Goal: Task Accomplishment & Management: Manage account settings

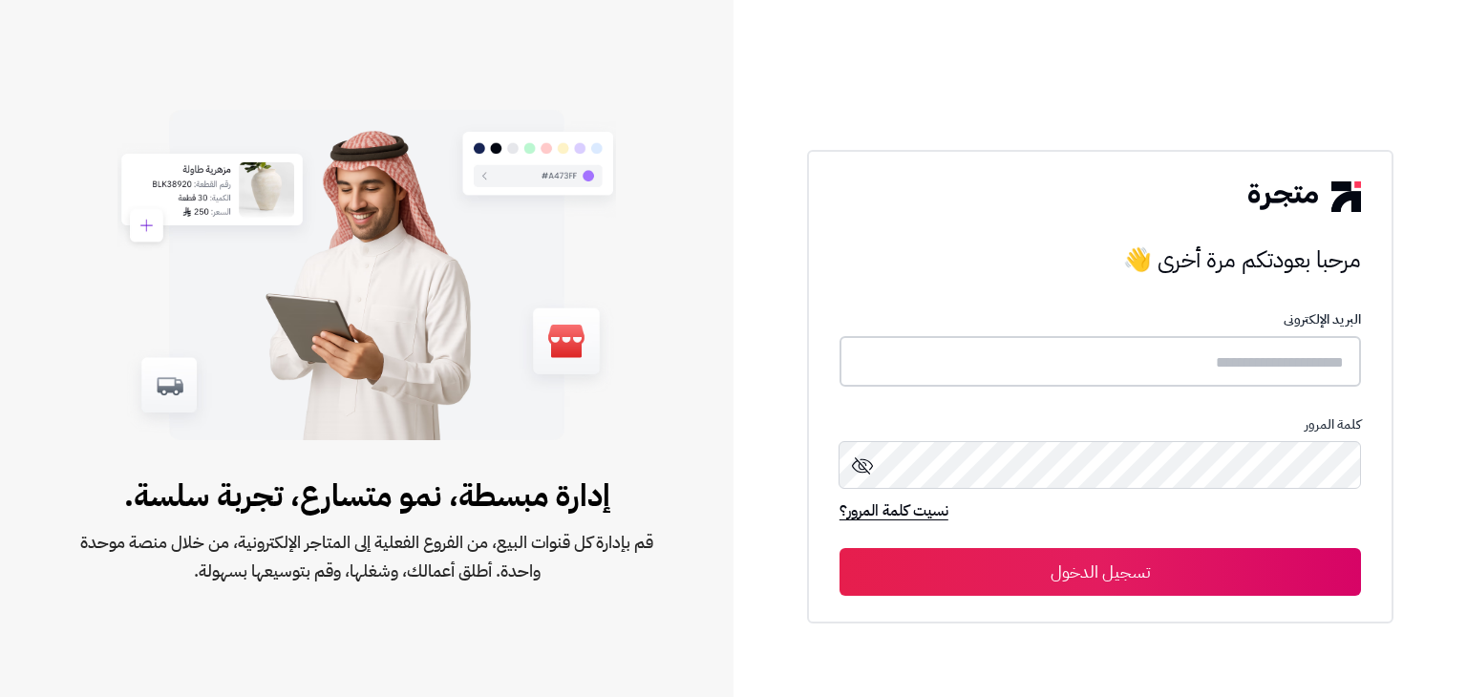
type input "**********"
click at [1066, 549] on button "تسجيل الدخول" at bounding box center [1101, 571] width 522 height 48
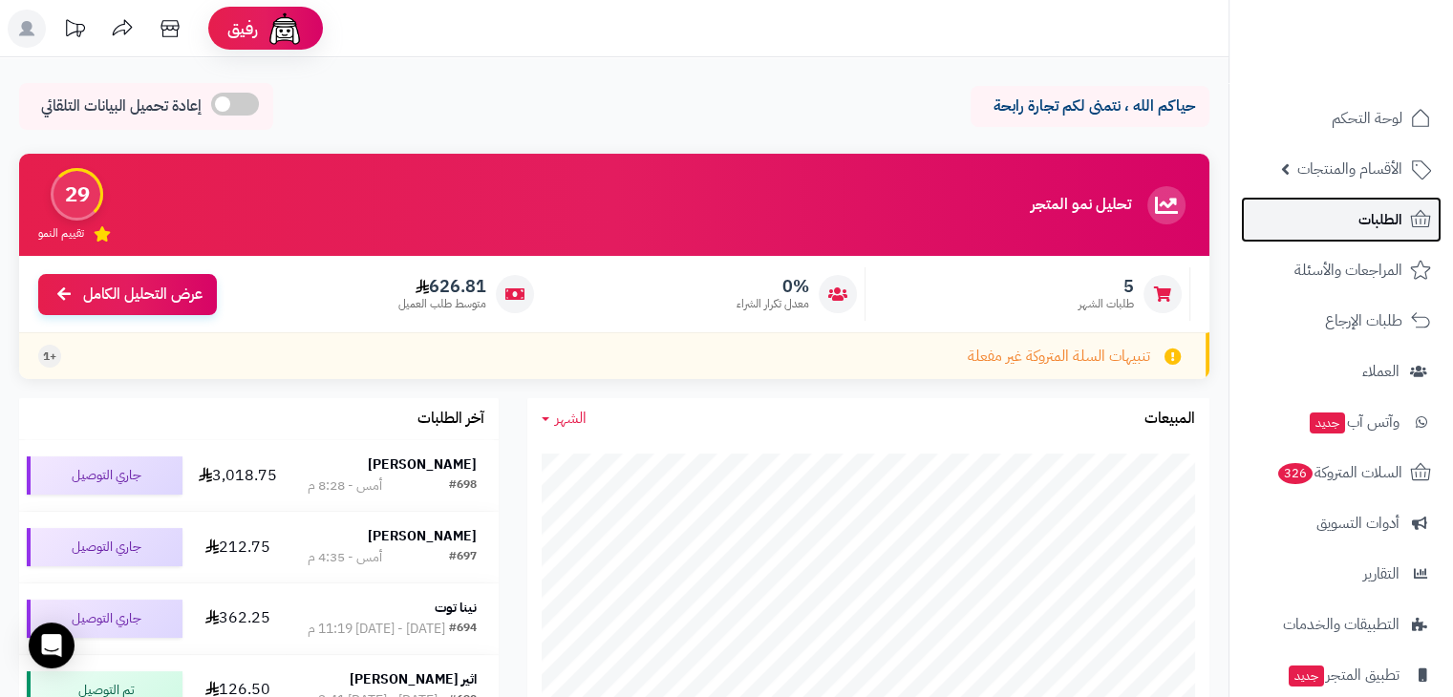
click at [1360, 211] on span "الطلبات" at bounding box center [1380, 219] width 44 height 27
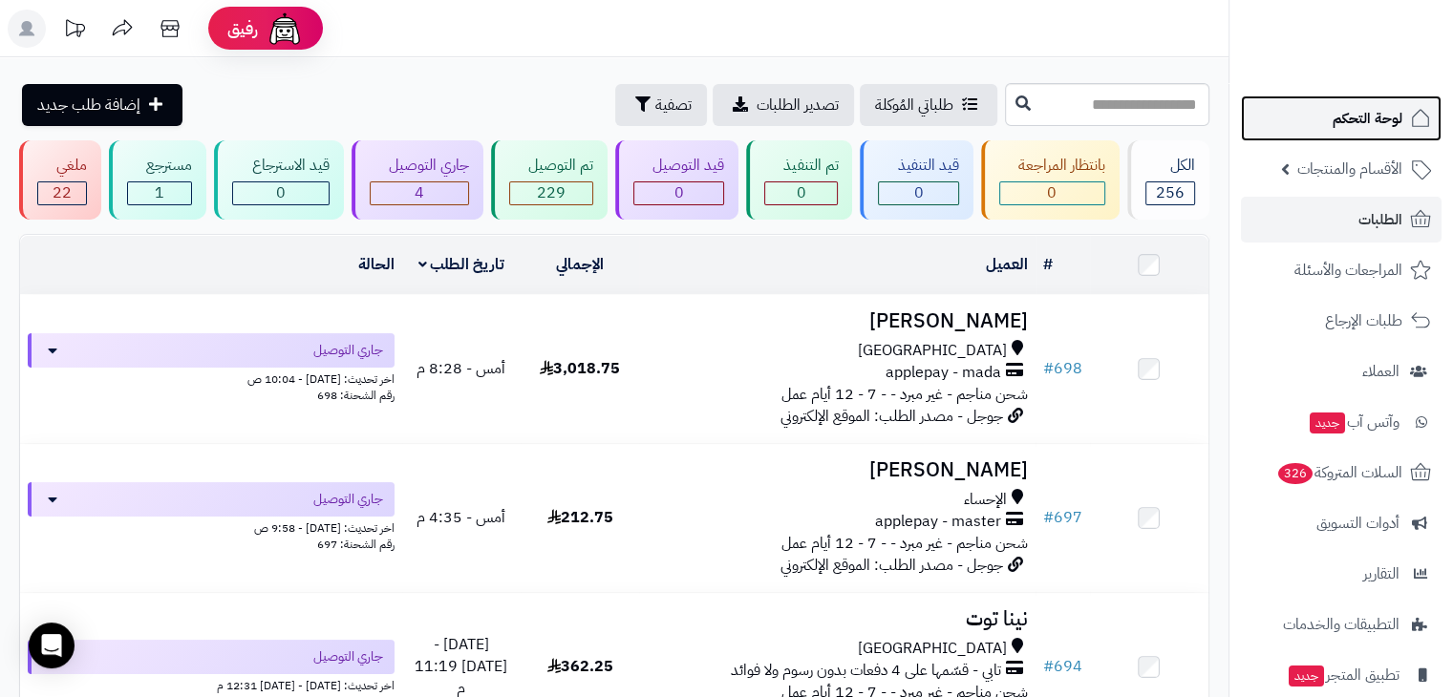
click at [1321, 108] on link "لوحة التحكم" at bounding box center [1341, 119] width 201 height 46
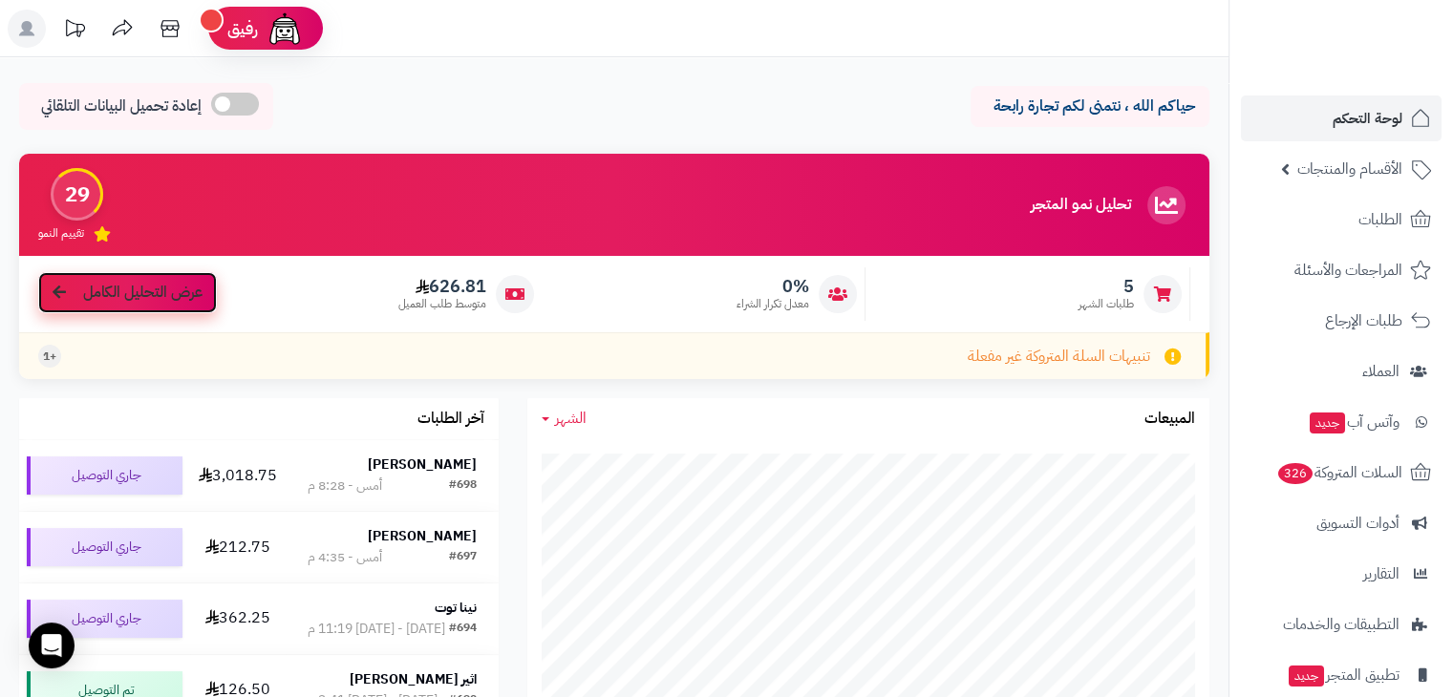
click at [180, 288] on span "عرض التحليل الكامل" at bounding box center [142, 293] width 119 height 22
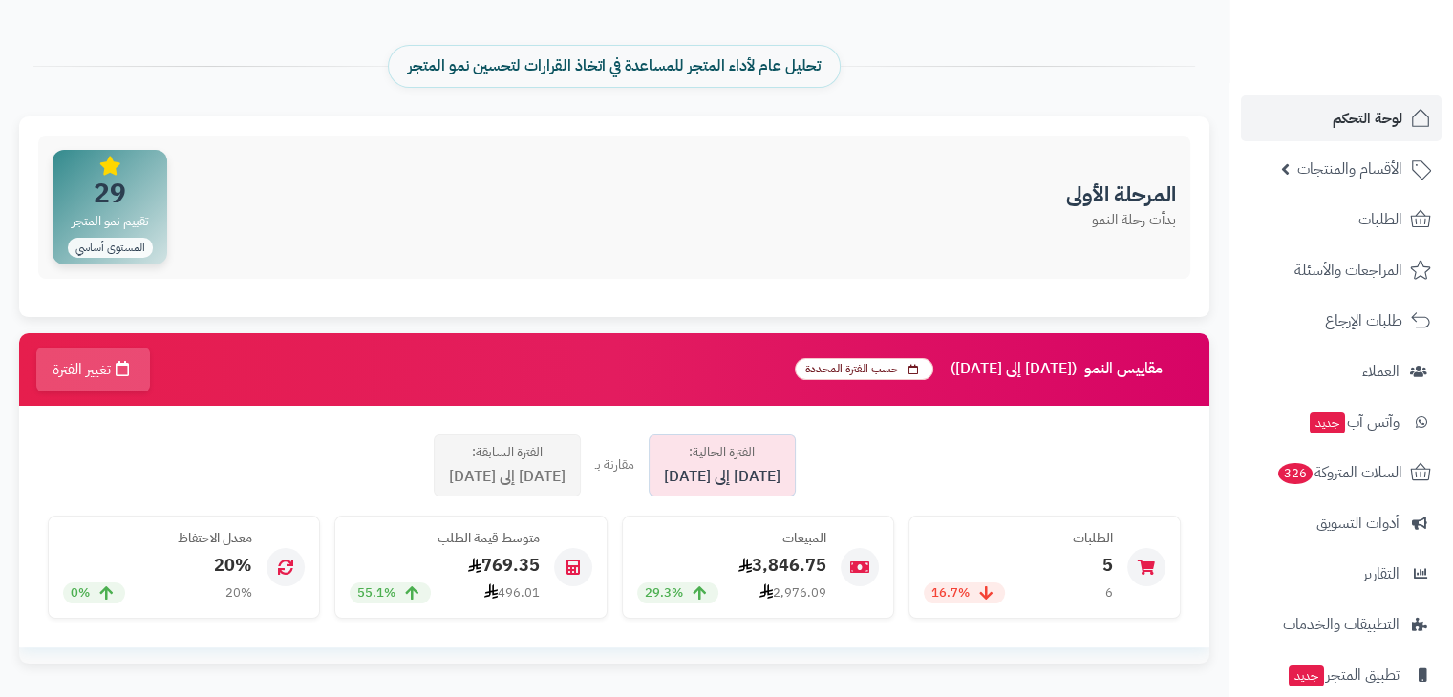
scroll to position [84, 0]
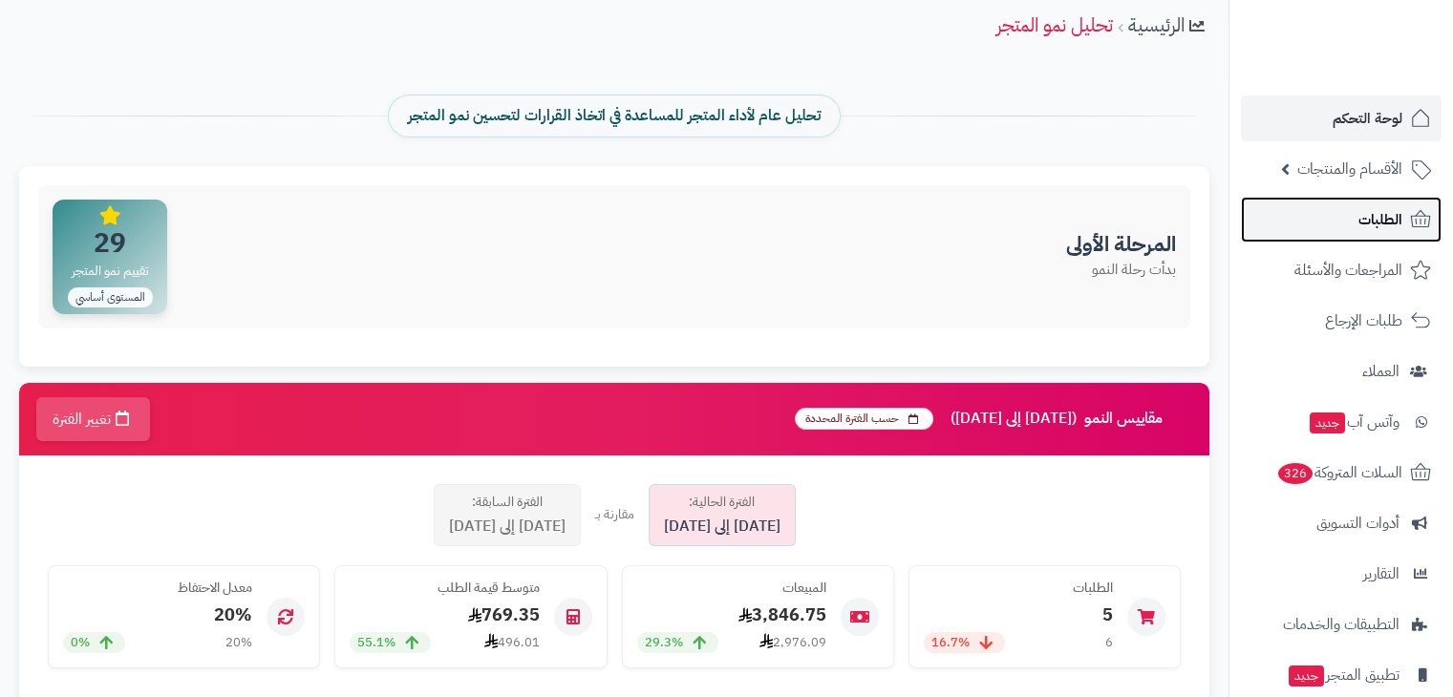
click at [1405, 234] on link "الطلبات" at bounding box center [1341, 220] width 201 height 46
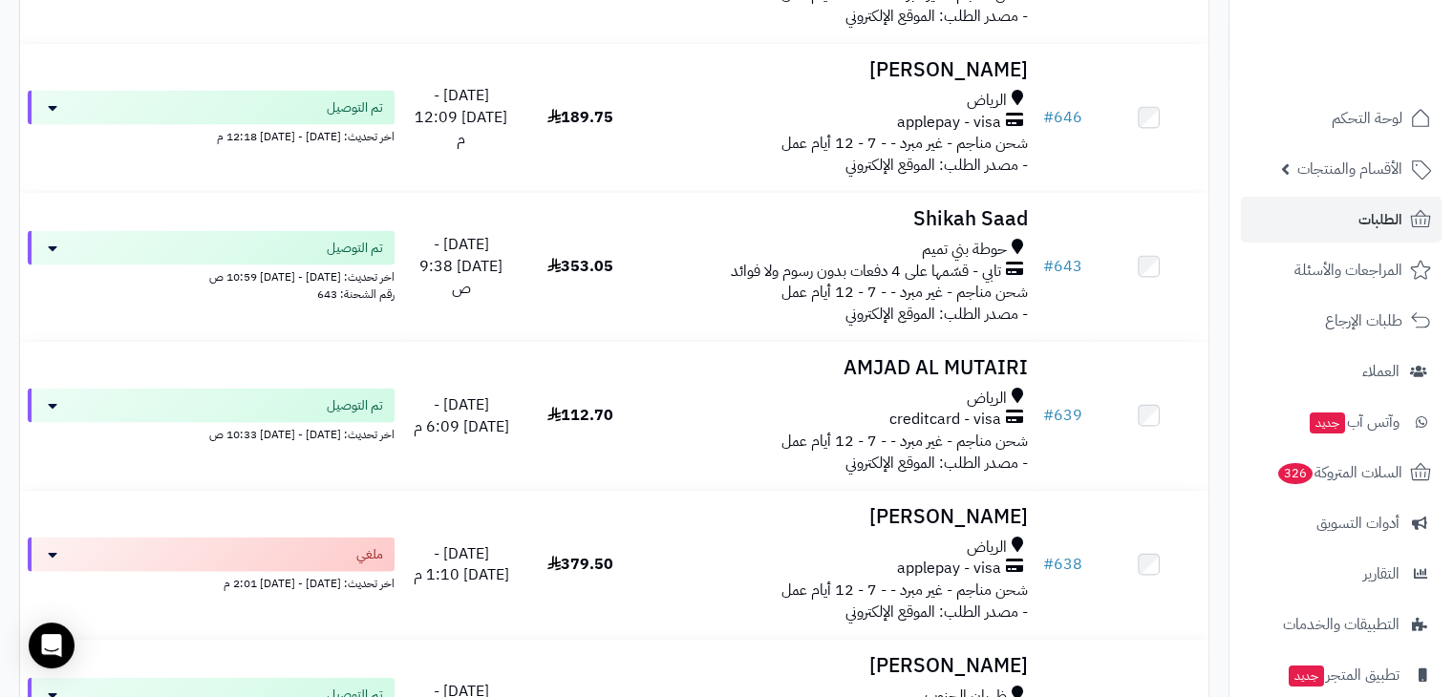
scroll to position [3958, 0]
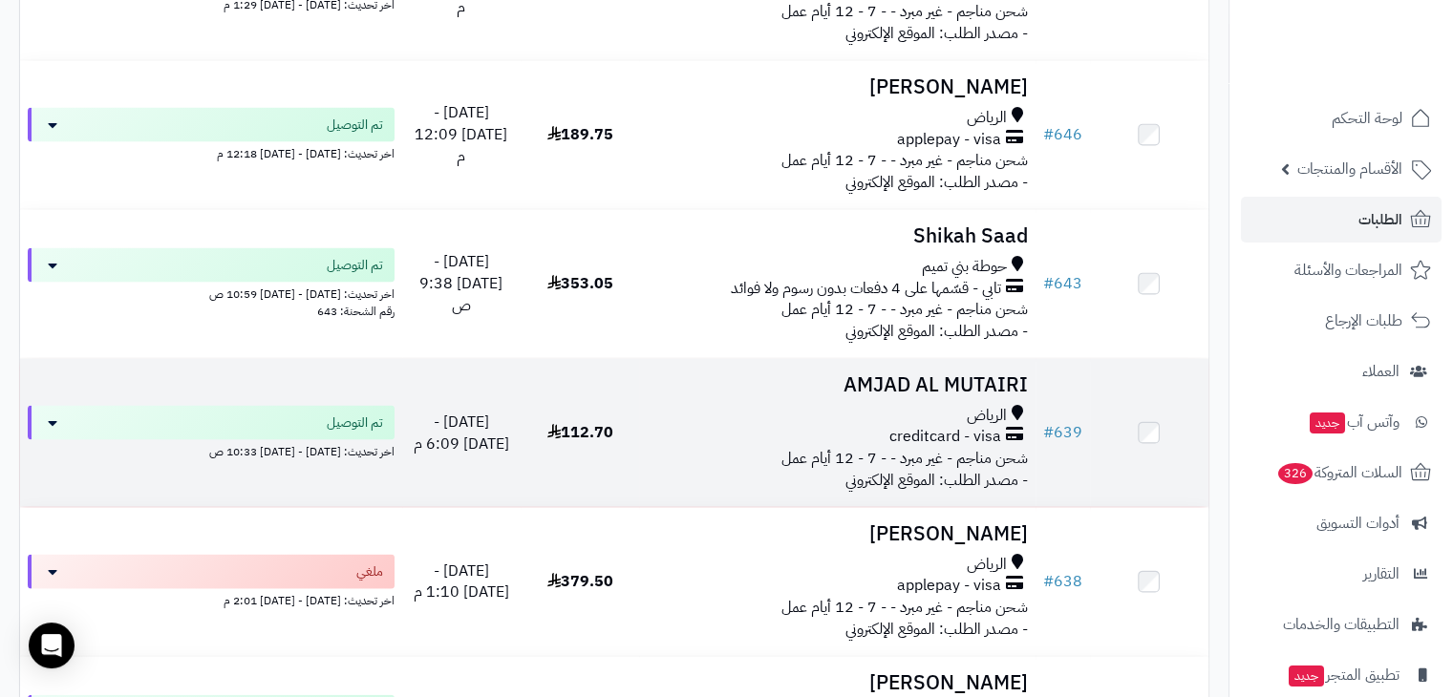
click at [889, 396] on h3 "AMJAD AL MUTAIRI" at bounding box center [837, 385] width 380 height 22
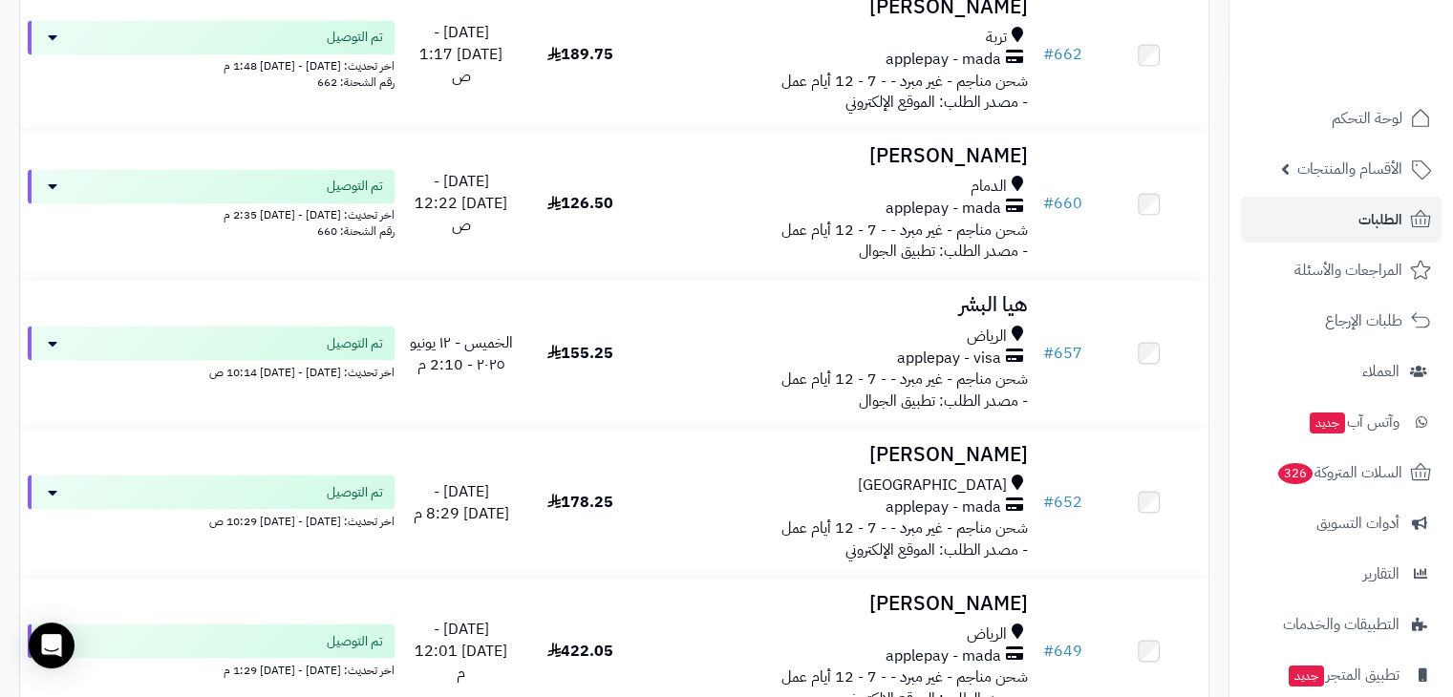
scroll to position [3311, 0]
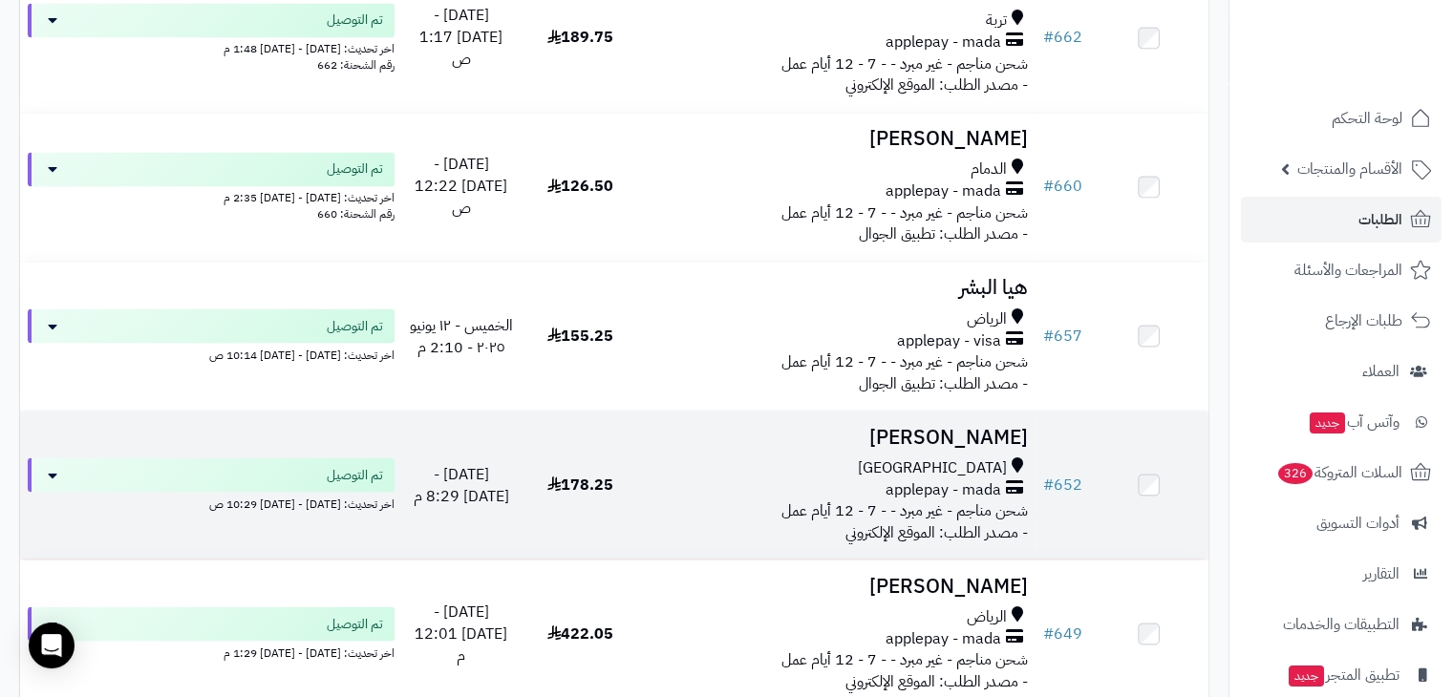
click at [889, 467] on div "[GEOGRAPHIC_DATA]" at bounding box center [837, 468] width 380 height 22
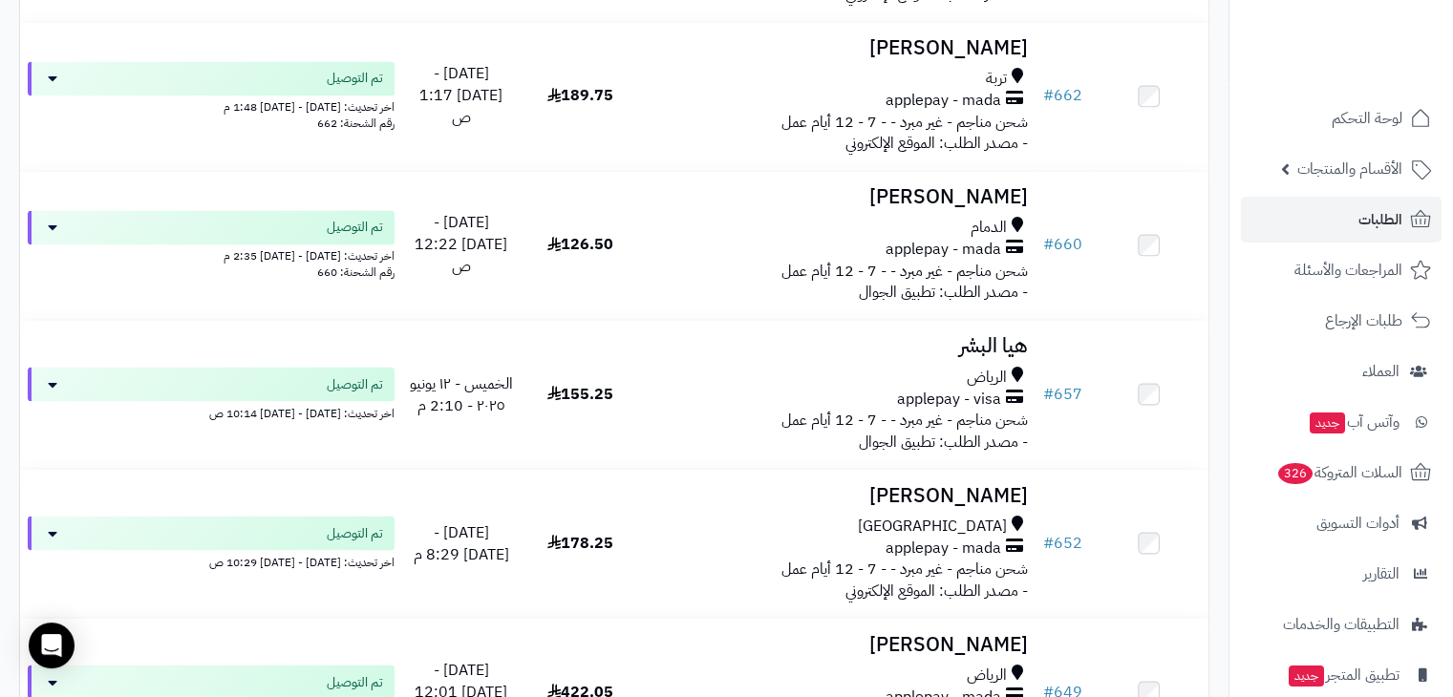
scroll to position [3271, 0]
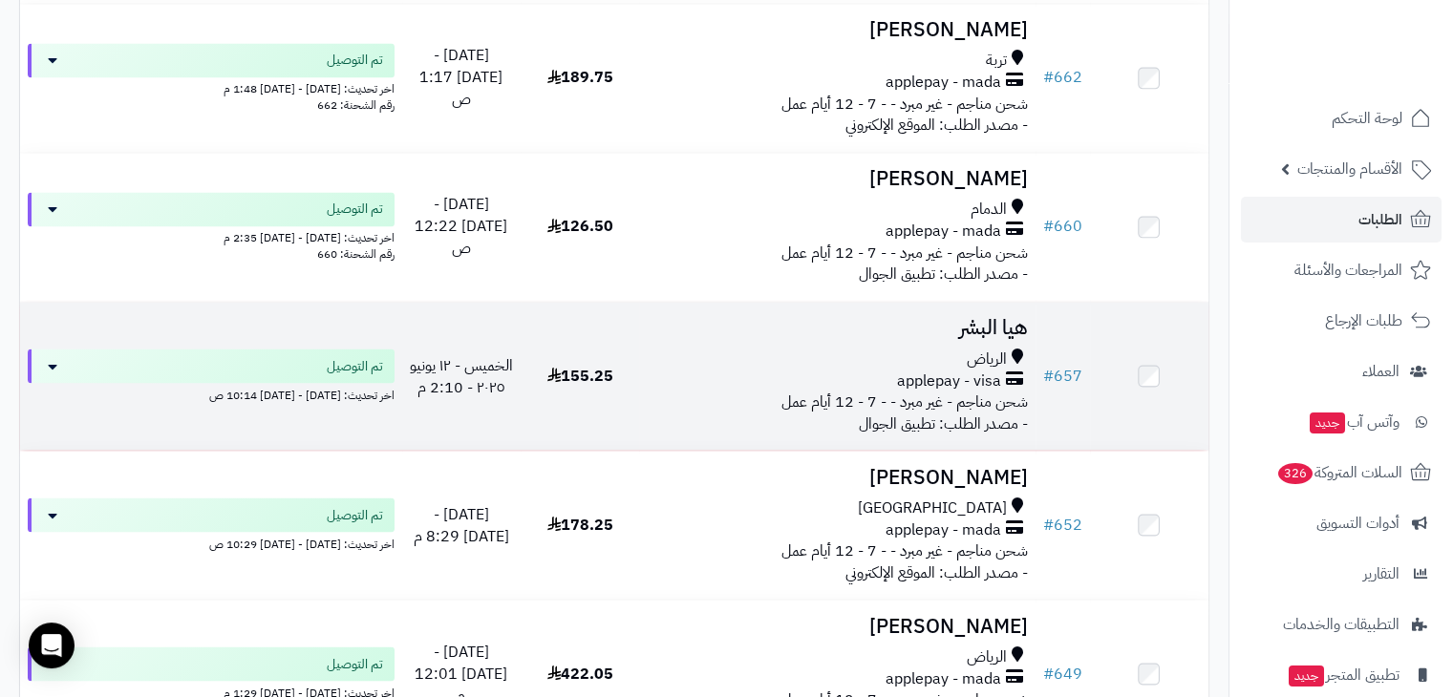
click at [826, 334] on h3 "هيا البشر" at bounding box center [837, 328] width 380 height 22
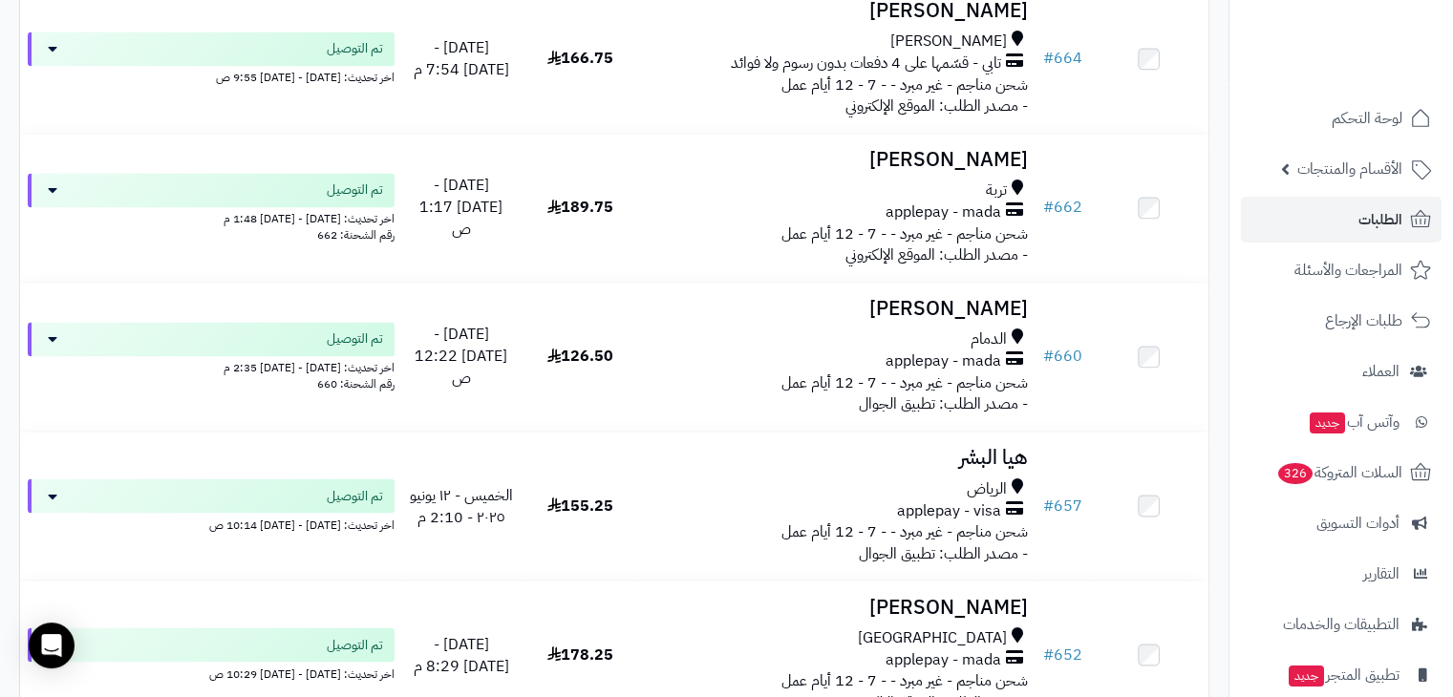
scroll to position [3122, 0]
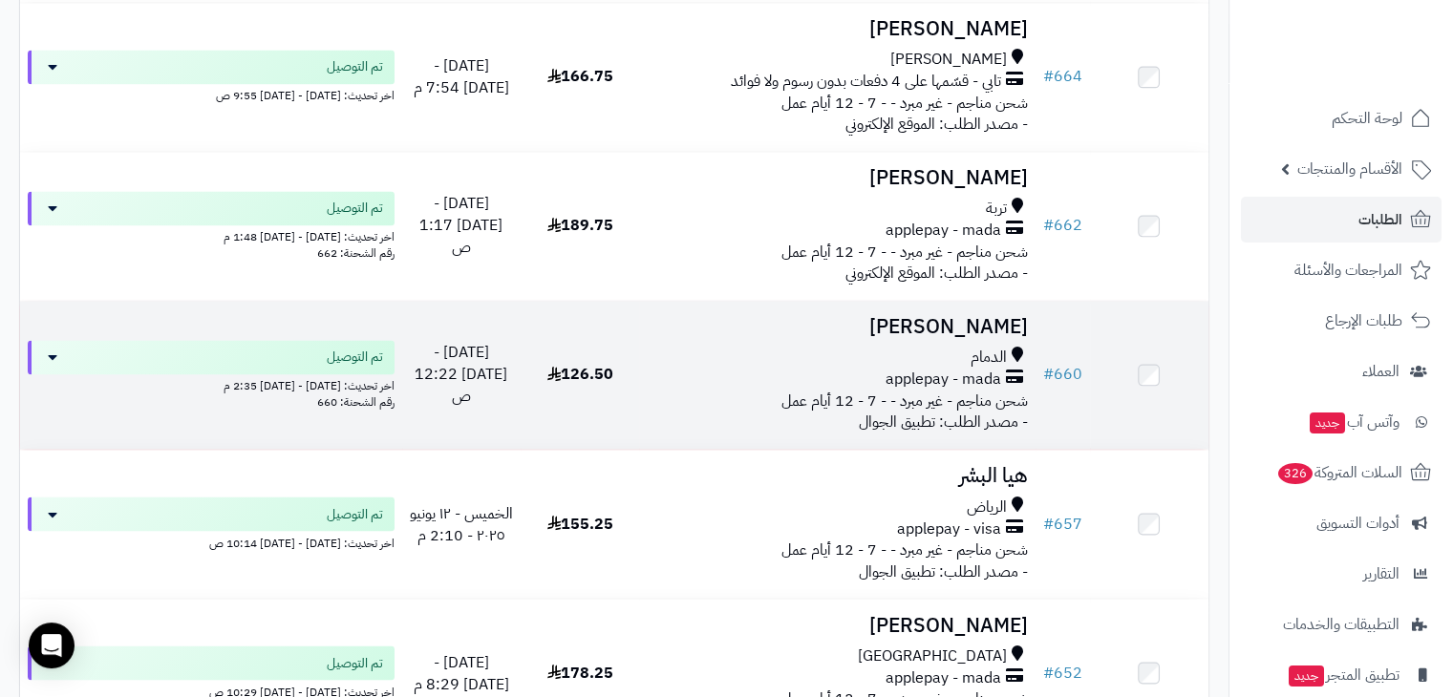
click at [939, 326] on h3 "[PERSON_NAME]" at bounding box center [837, 327] width 380 height 22
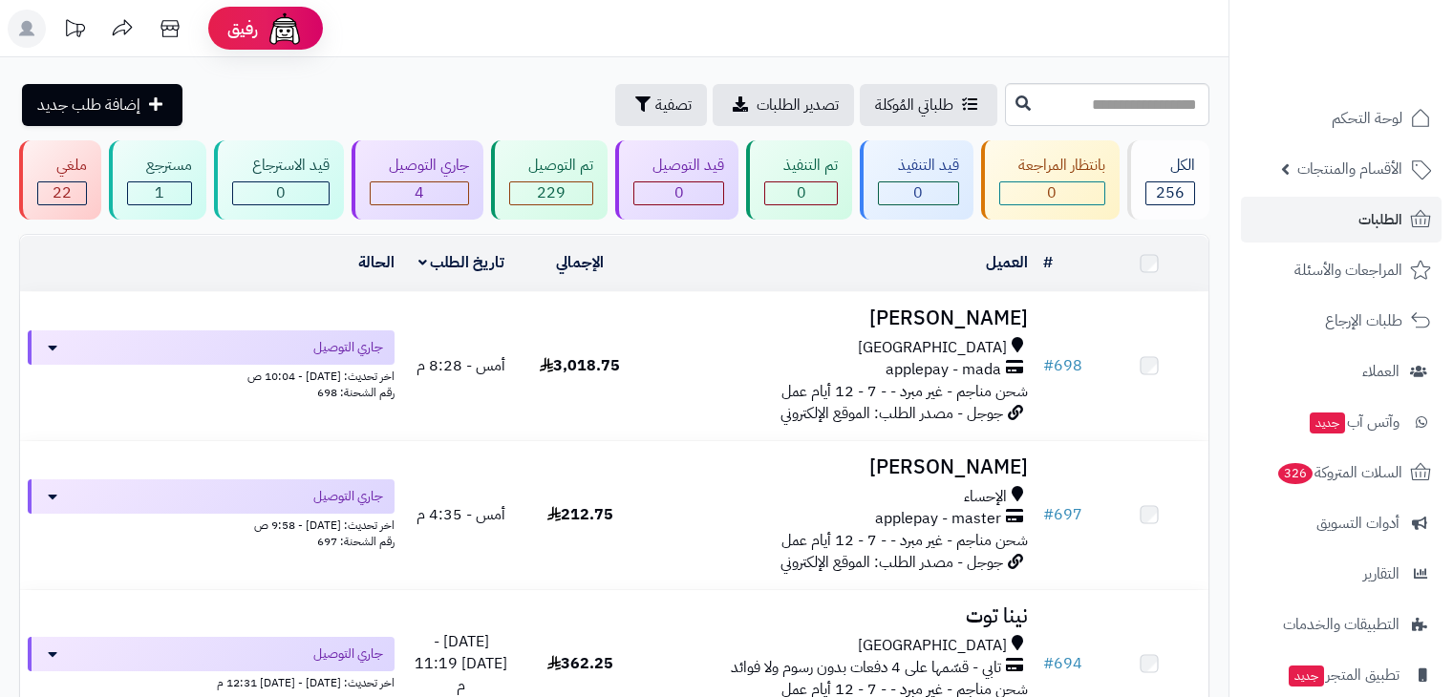
scroll to position [3122, 0]
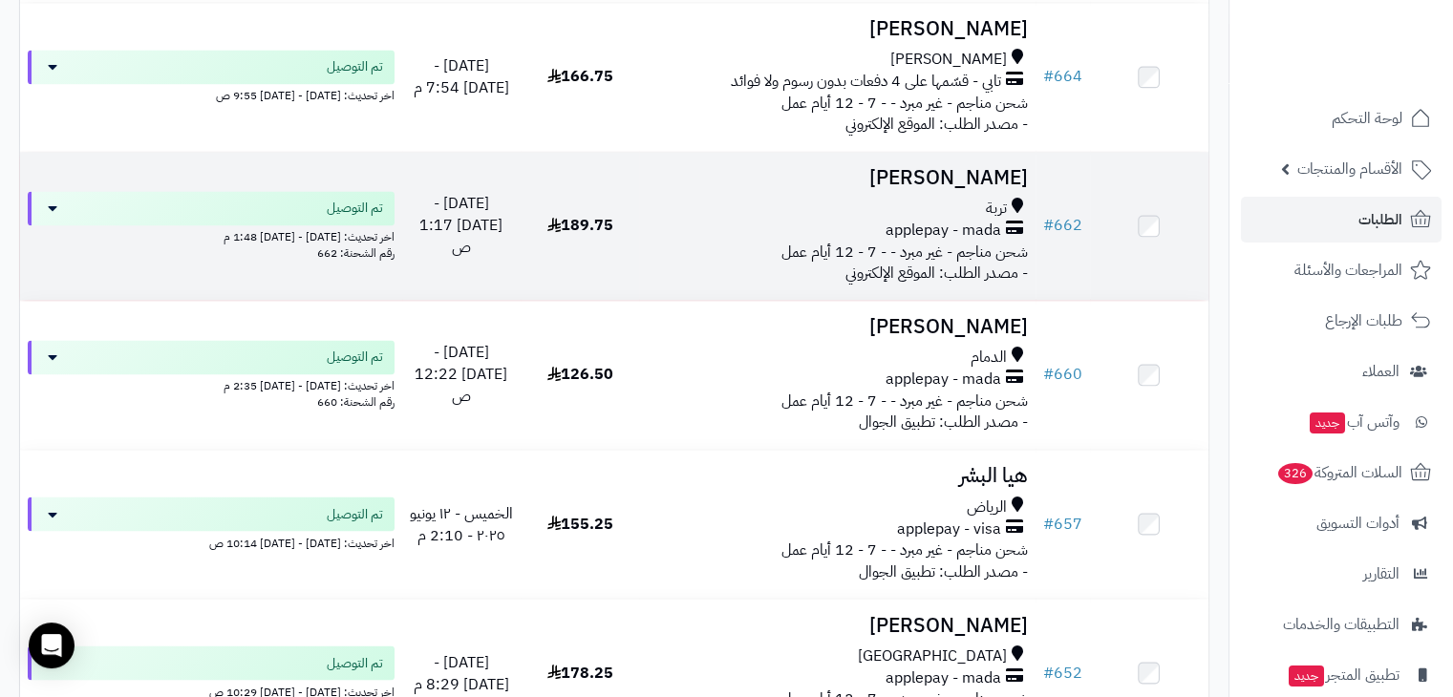
click at [883, 220] on div "تربة" at bounding box center [837, 209] width 380 height 22
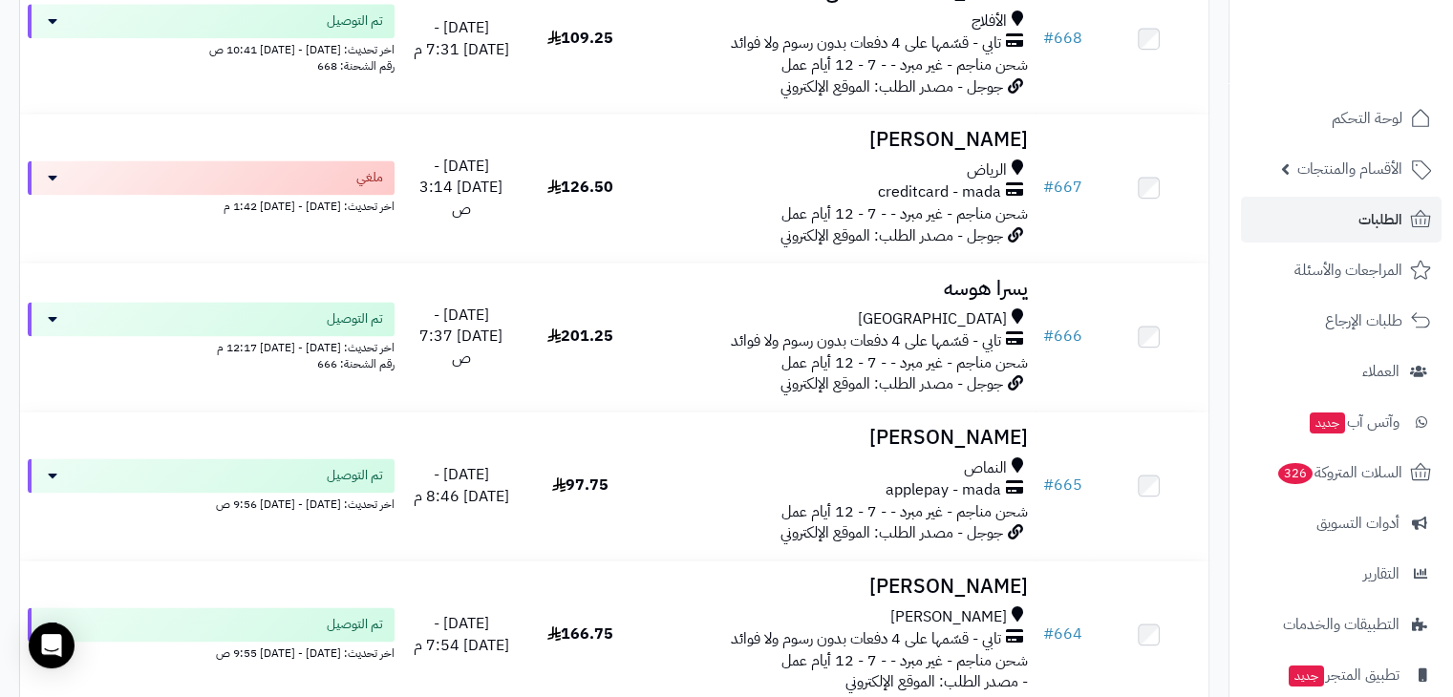
scroll to position [2547, 0]
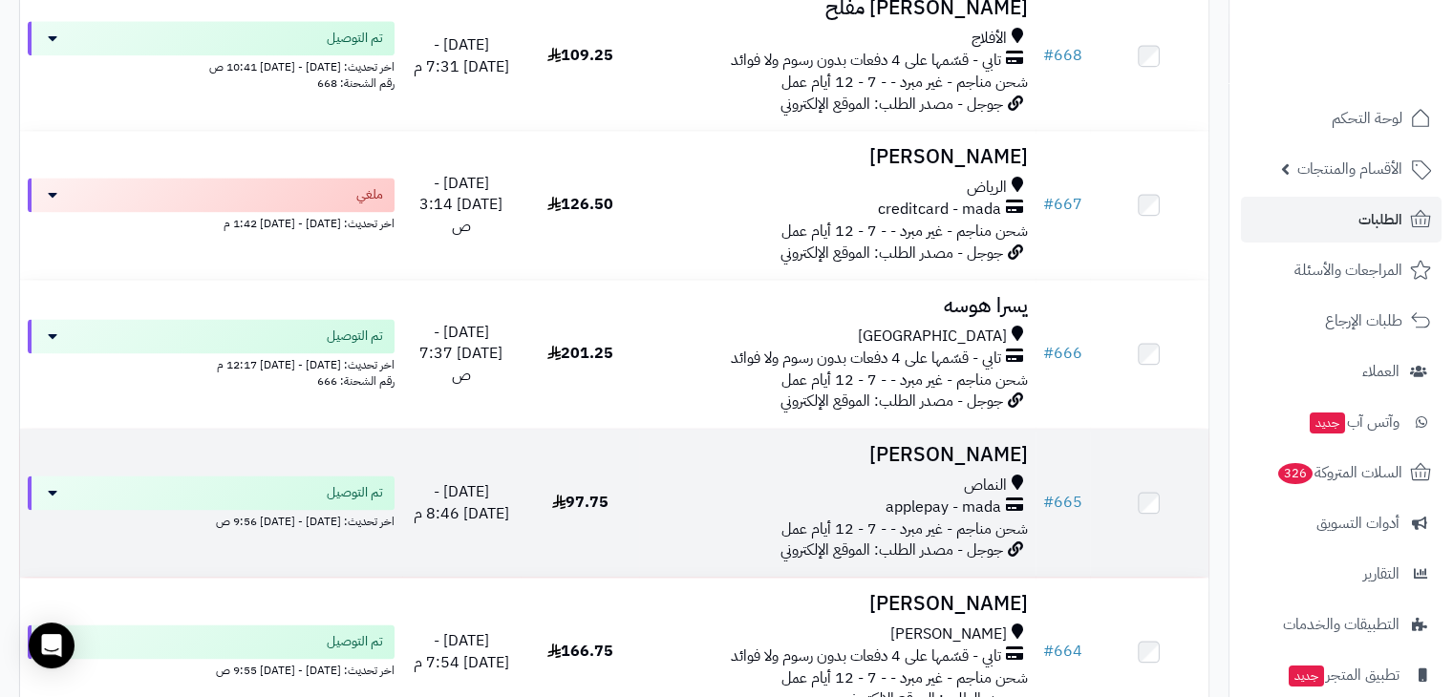
click at [770, 466] on h3 "[PERSON_NAME]" at bounding box center [837, 455] width 380 height 22
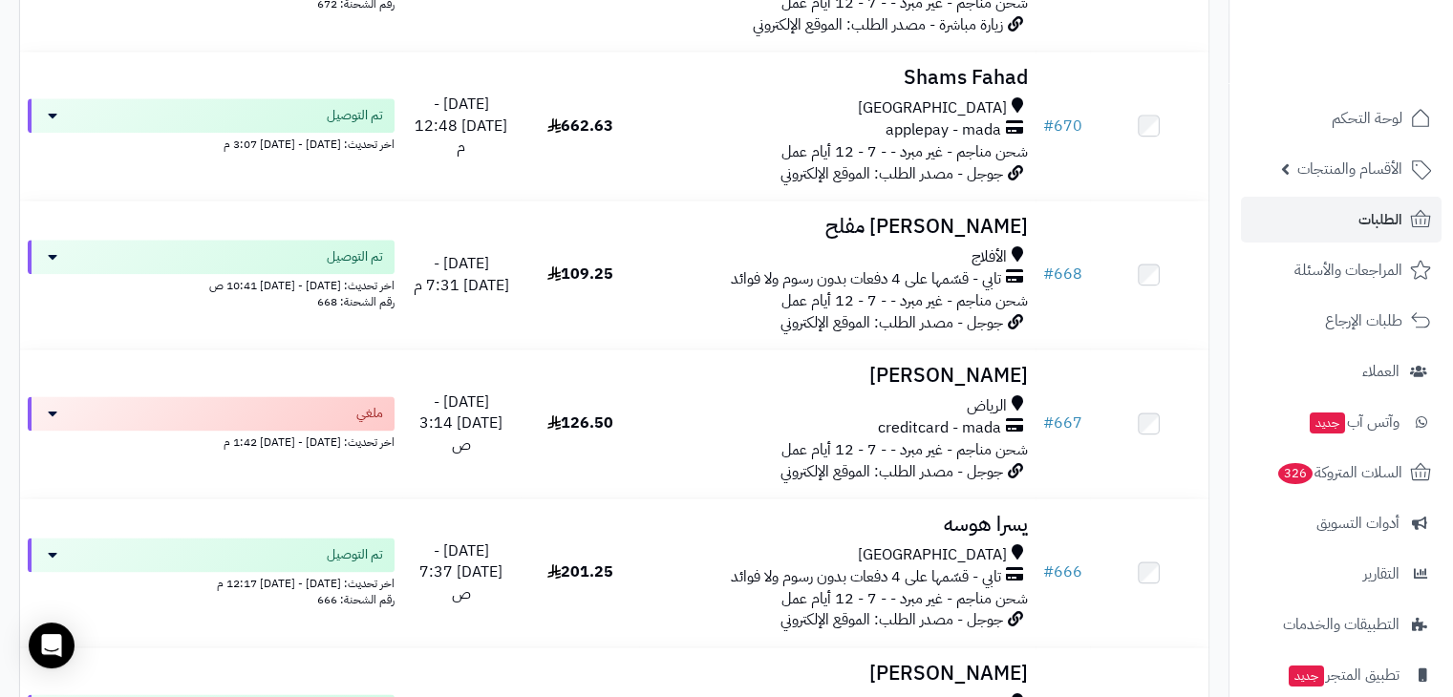
scroll to position [2275, 0]
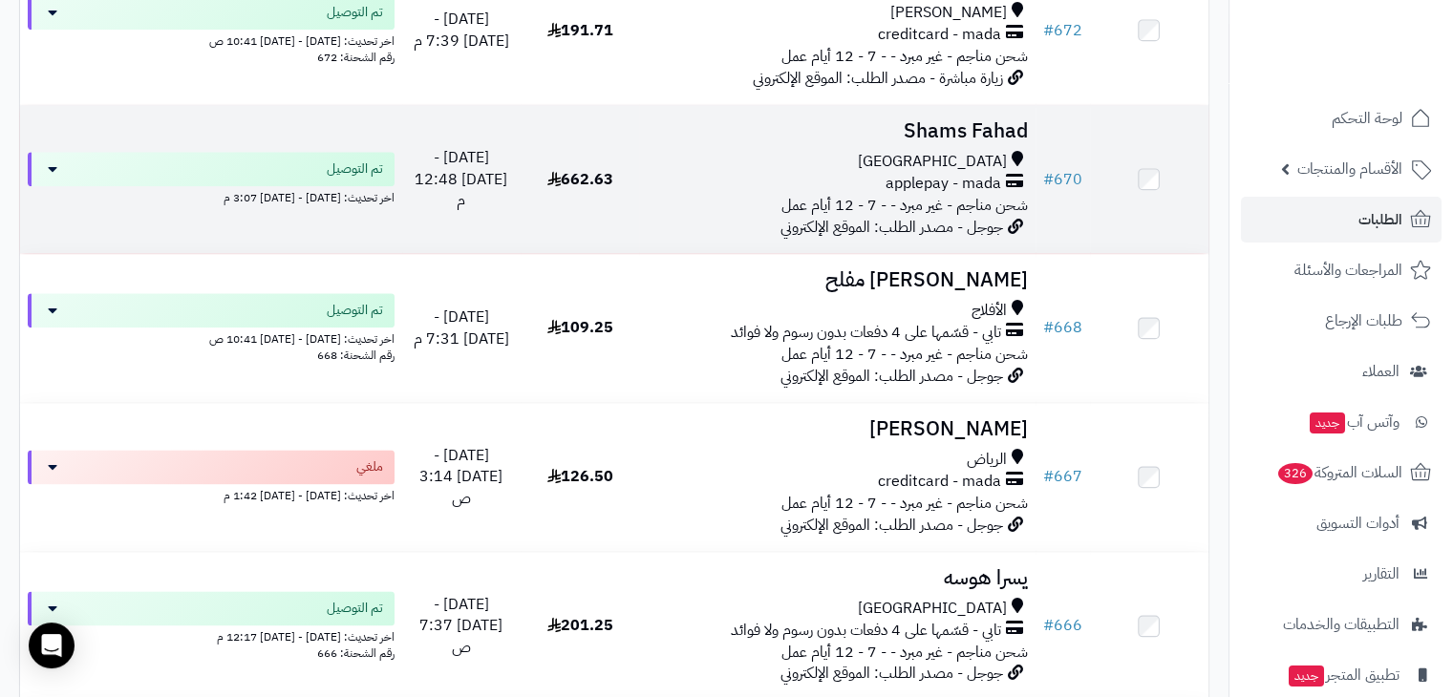
click at [788, 132] on h3 "Shams Fahad" at bounding box center [837, 131] width 380 height 22
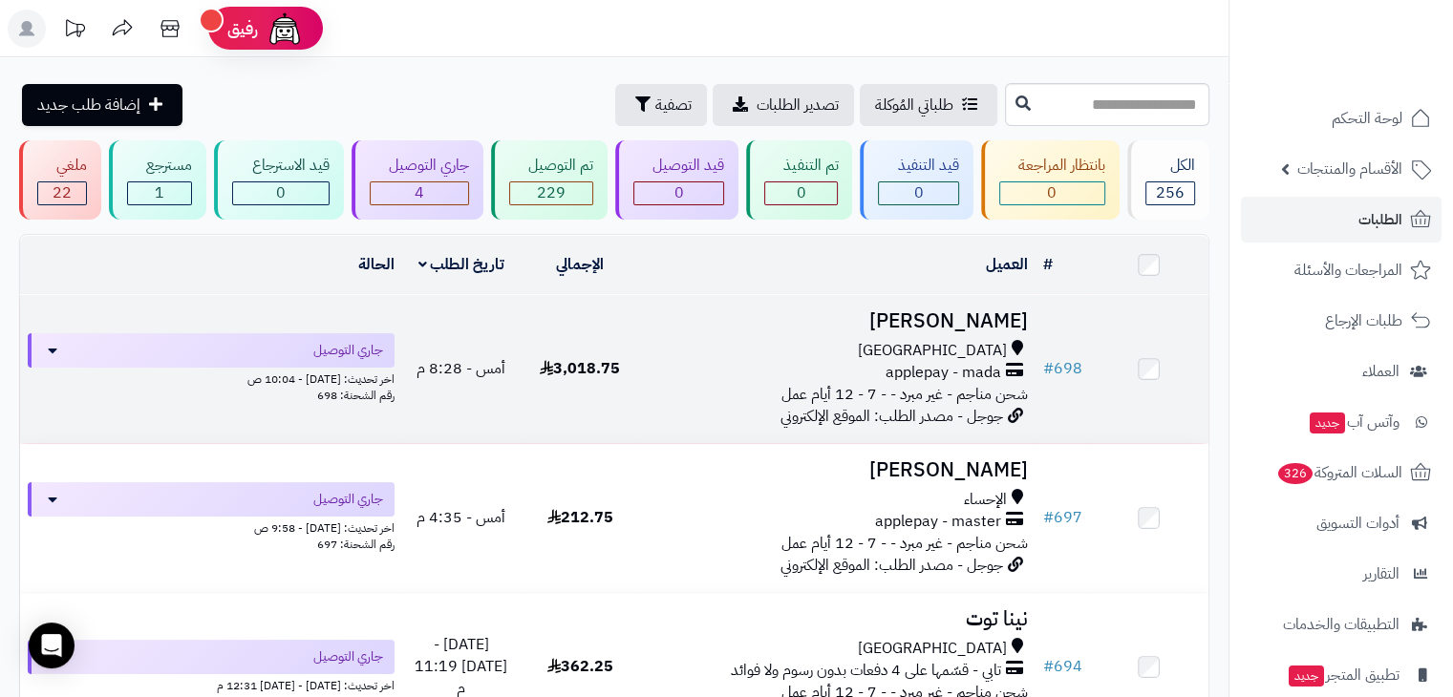
click at [852, 318] on h3 "[PERSON_NAME]" at bounding box center [837, 321] width 380 height 22
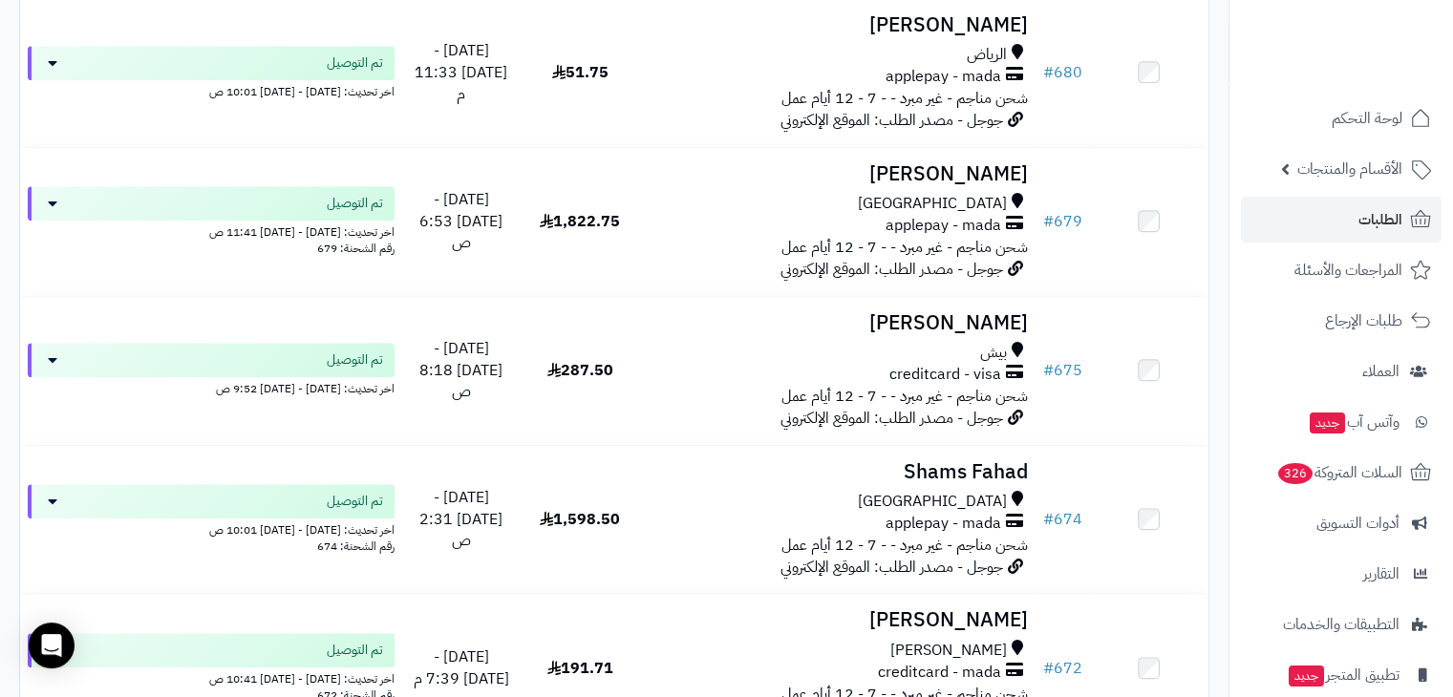
scroll to position [1654, 0]
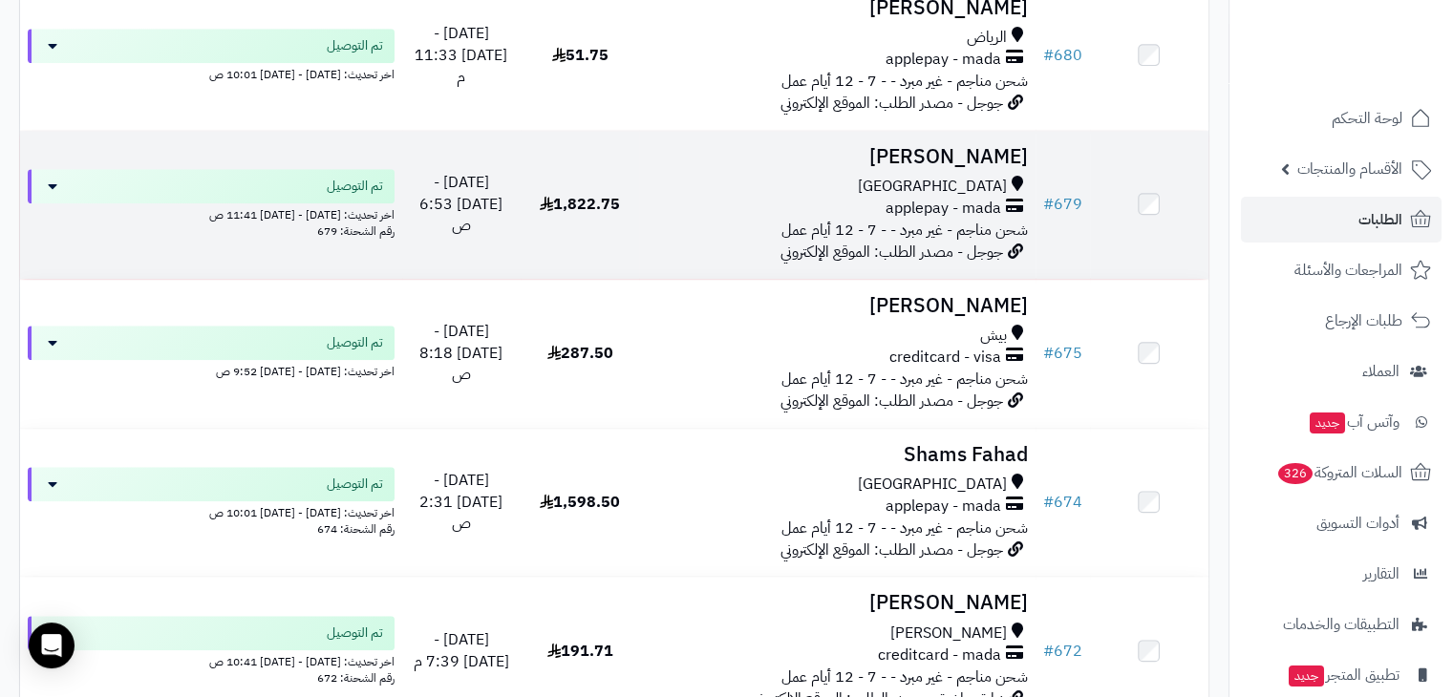
click at [824, 173] on td "Sara Saud جدة applepay - mada شحن مناجم - غير مبرد - - 7 - 12 أيام عمل جوجل - م…" at bounding box center [836, 205] width 395 height 148
click at [581, 170] on td "1,822.75" at bounding box center [580, 205] width 118 height 148
